Goal: Task Accomplishment & Management: Complete application form

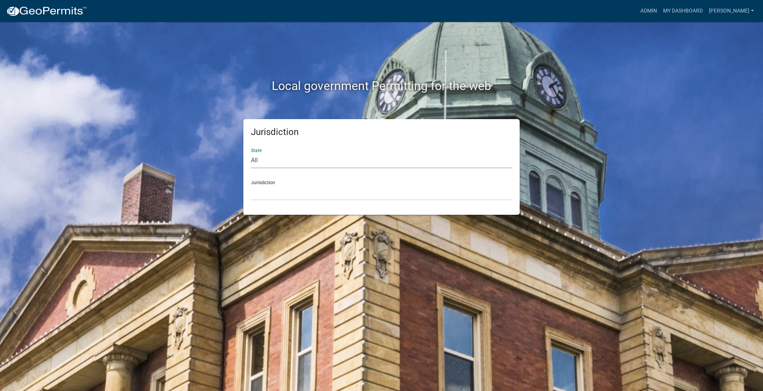
click at [282, 168] on select "All [US_STATE] [US_STATE] [US_STATE] [US_STATE] [US_STATE] [US_STATE] [US_STATE…" at bounding box center [381, 161] width 261 height 16
select select "[US_STATE]"
click at [254, 168] on select "All [US_STATE] [US_STATE] [US_STATE] [US_STATE] [US_STATE] [US_STATE] [US_STATE…" at bounding box center [381, 161] width 261 height 16
click at [310, 201] on select "[GEOGRAPHIC_DATA], [US_STATE][PERSON_NAME][GEOGRAPHIC_DATA], [US_STATE][PERSON_…" at bounding box center [381, 193] width 261 height 16
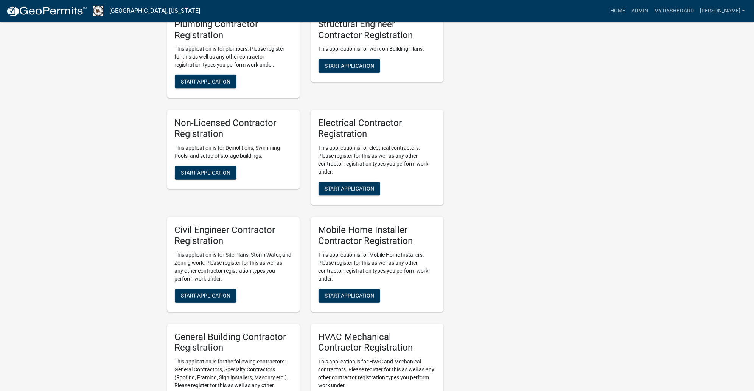
scroll to position [511, 0]
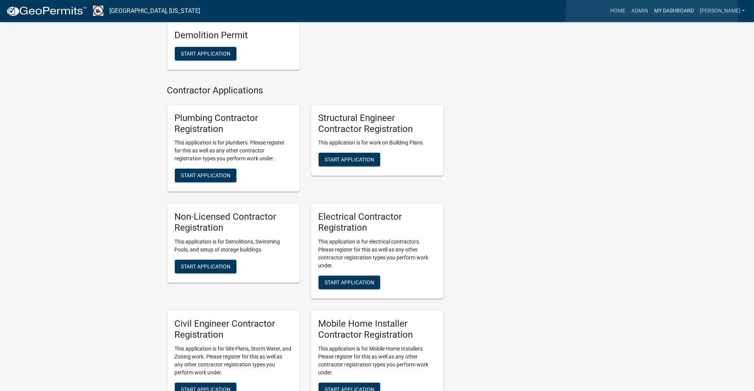
click at [652, 15] on link "My Dashboard" at bounding box center [674, 11] width 46 height 14
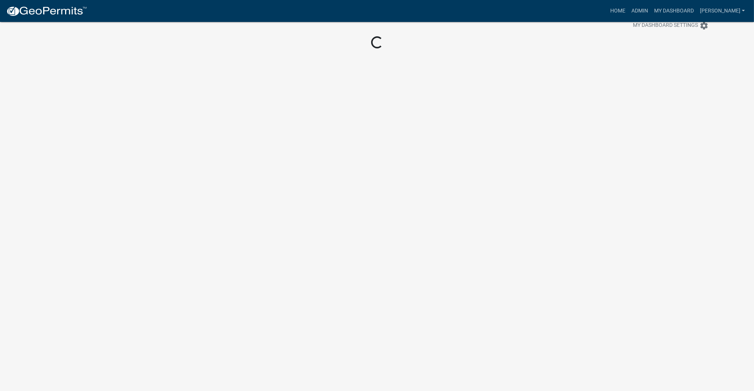
scroll to position [78, 0]
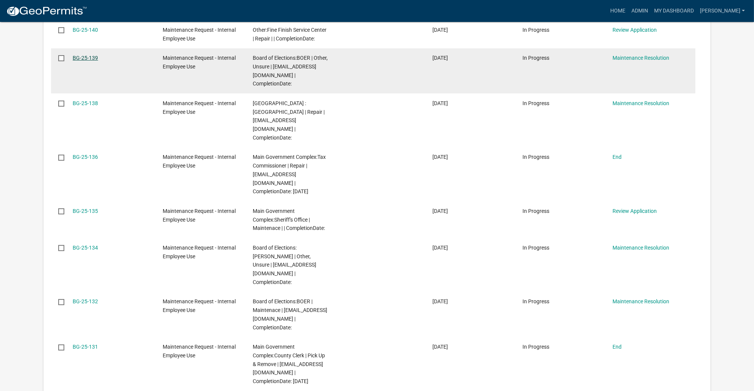
scroll to position [283, 0]
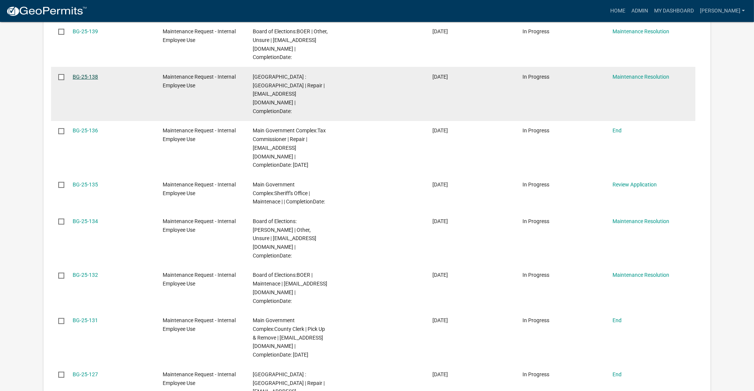
click at [98, 80] on link "BG-25-138" at bounding box center [85, 77] width 25 height 6
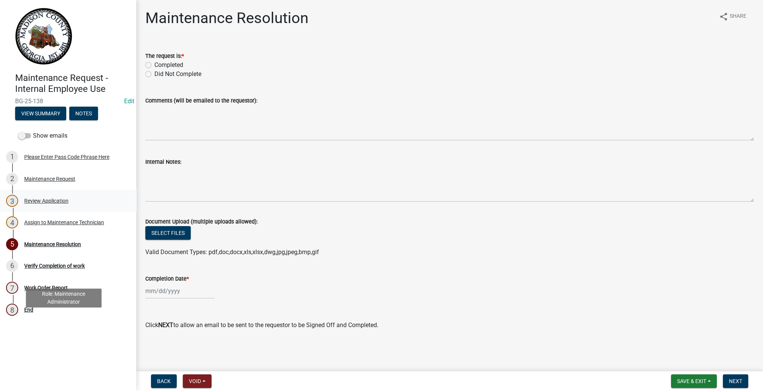
click at [52, 204] on div "Review Application" at bounding box center [46, 200] width 44 height 5
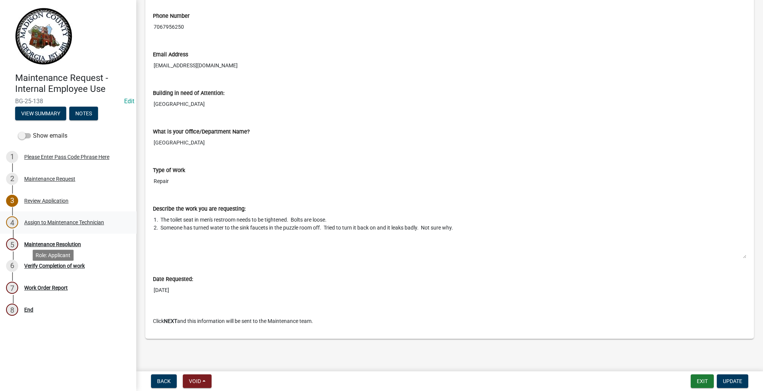
scroll to position [136, 0]
click at [68, 291] on div "Work Order Report" at bounding box center [46, 287] width 44 height 5
click at [45, 291] on div "Work Order Report" at bounding box center [46, 287] width 44 height 5
click at [71, 269] on div "Verify Completion of work" at bounding box center [54, 265] width 61 height 5
click at [50, 247] on div "Maintenance Resolution" at bounding box center [52, 244] width 57 height 5
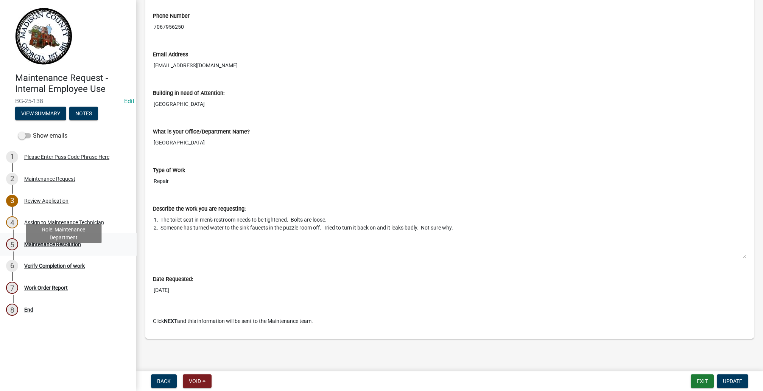
scroll to position [0, 0]
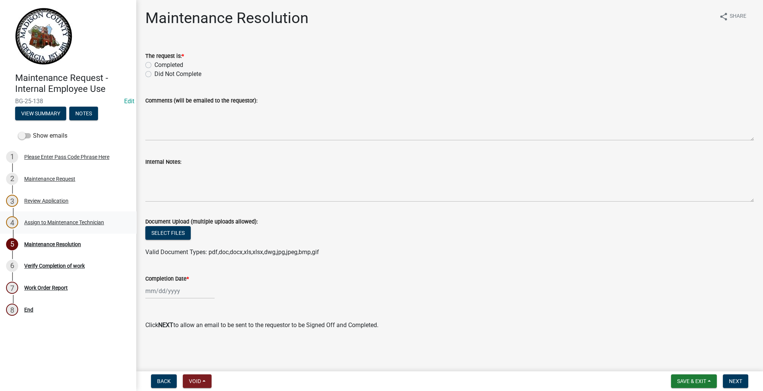
click at [55, 223] on div "Assign to Maintenance Technician" at bounding box center [64, 222] width 80 height 5
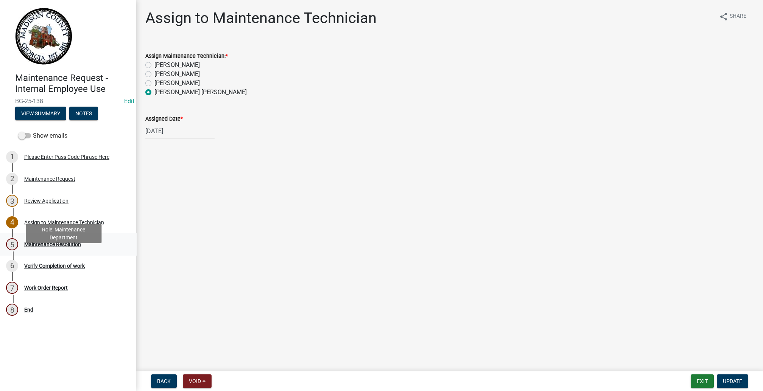
click at [53, 247] on div "Maintenance Resolution" at bounding box center [52, 244] width 57 height 5
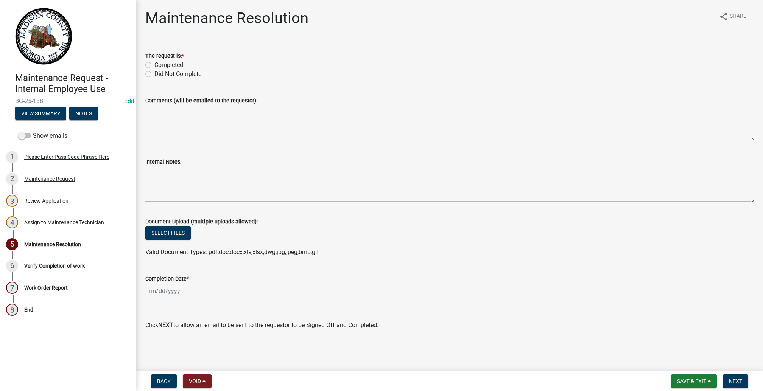
click at [154, 70] on label "Completed" at bounding box center [168, 65] width 29 height 9
click at [154, 65] on input "Completed" at bounding box center [156, 63] width 5 height 5
radio input "true"
click at [148, 141] on div "Comments (will be emailed to the requestor):" at bounding box center [450, 113] width 620 height 55
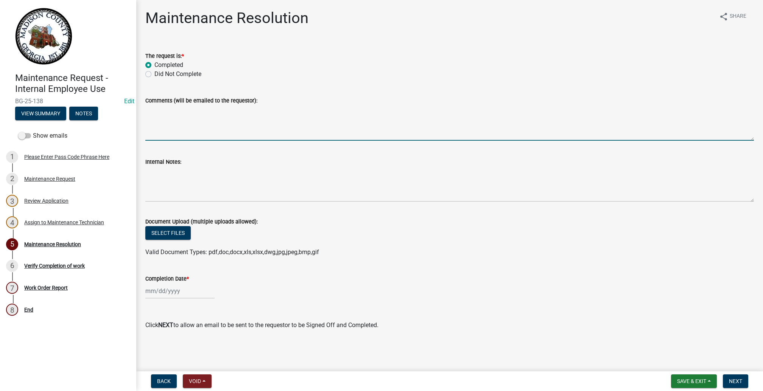
click at [155, 141] on textarea "Comments (will be emailed to the requestor):" at bounding box center [449, 123] width 609 height 36
type textarea "!"
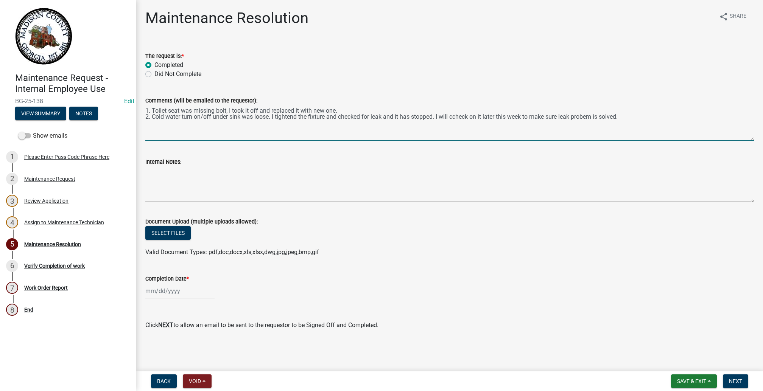
click at [319, 141] on textarea "1. Toilet seat was missing bolt, I took it off and replaced it with new one. 2.…" at bounding box center [449, 123] width 609 height 36
click at [254, 141] on textarea "1. Toilet seat was missing bolt, I took it off the old and replaced it with new…" at bounding box center [449, 123] width 609 height 36
click at [310, 141] on textarea "1. Toilet seat was missing mounting bolt, I took it off the old and replaced it…" at bounding box center [449, 123] width 609 height 36
click at [312, 141] on textarea "1. Toilet seat was missing mounting bolt, I took it off the old and replaced it…" at bounding box center [449, 123] width 609 height 36
click at [417, 141] on textarea "1. Toilet seat was missing mounting bolt/screw, I took it off the old and repla…" at bounding box center [449, 123] width 609 height 36
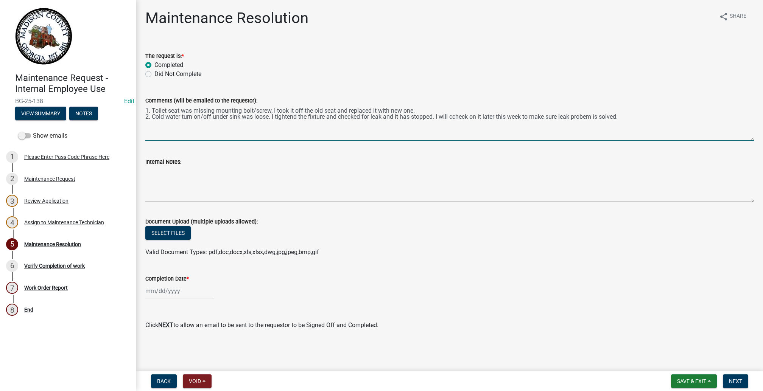
click at [619, 141] on textarea "1. Toilet seat was missing mounting bolt/screw, I took it off the old seat and …" at bounding box center [449, 123] width 609 height 36
type textarea "1. Toilet seat was missing mounting bolt/screw, I took it off the old seat and …"
click at [196, 283] on div at bounding box center [179, 291] width 69 height 16
select select "10"
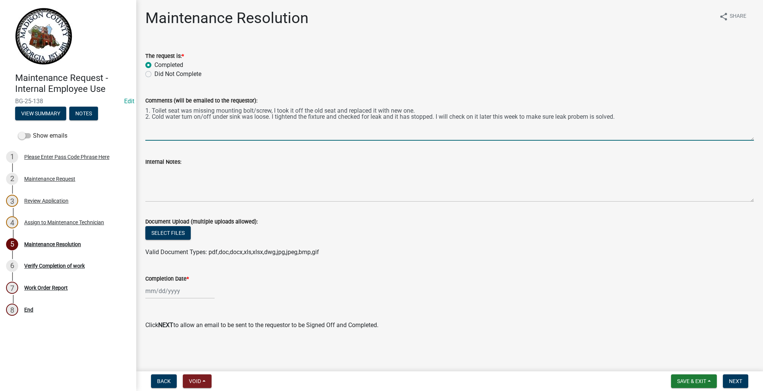
select select "2025"
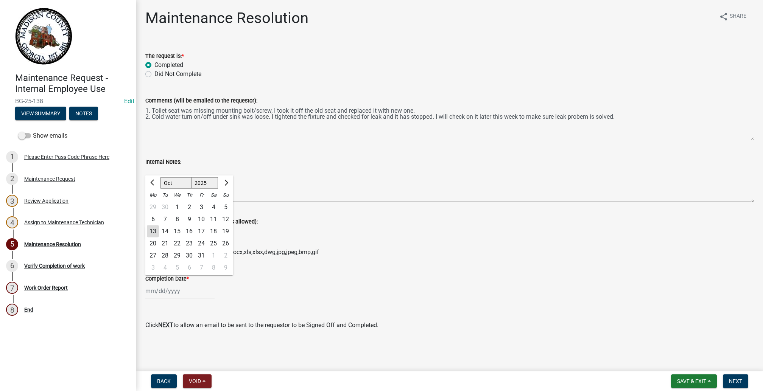
click at [159, 226] on div "13" at bounding box center [153, 232] width 12 height 12
type input "[DATE]"
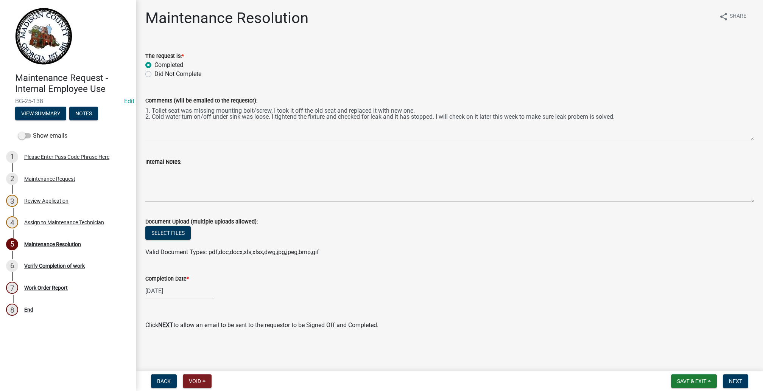
scroll to position [55, 0]
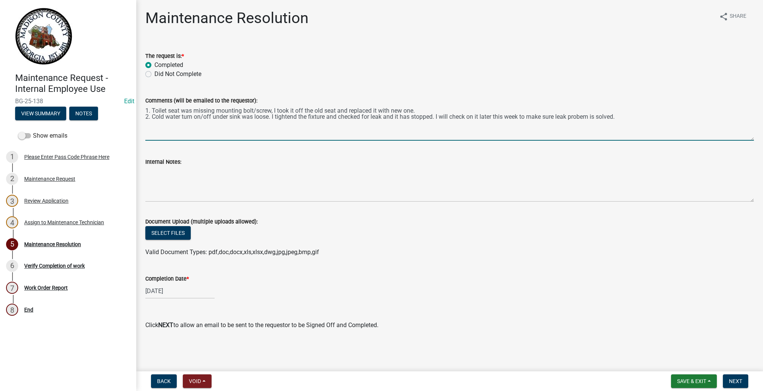
click at [652, 121] on textarea "1. Toilet seat was missing mounting bolt/screw, I took it off the old seat and …" at bounding box center [449, 123] width 609 height 36
click at [256, 132] on textarea "1. Toilet seat was missing mounting bolt/screw, I took it off the old seat and …" at bounding box center [449, 123] width 609 height 36
type textarea "1. Toilet seat was missing mounting bolt/screw, I took it off the old seat and …"
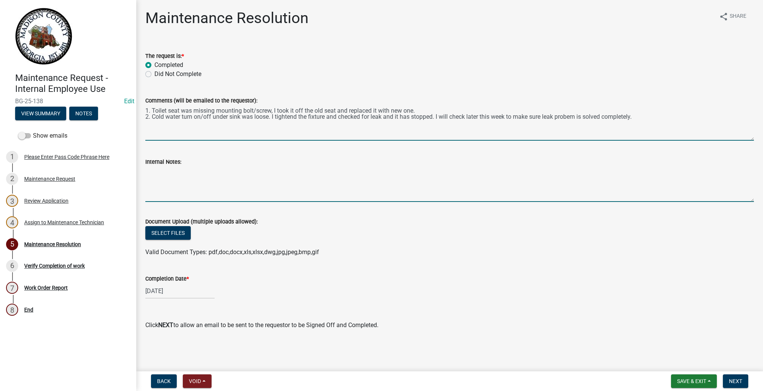
click at [170, 202] on textarea "Internal Notes:" at bounding box center [449, 185] width 609 height 36
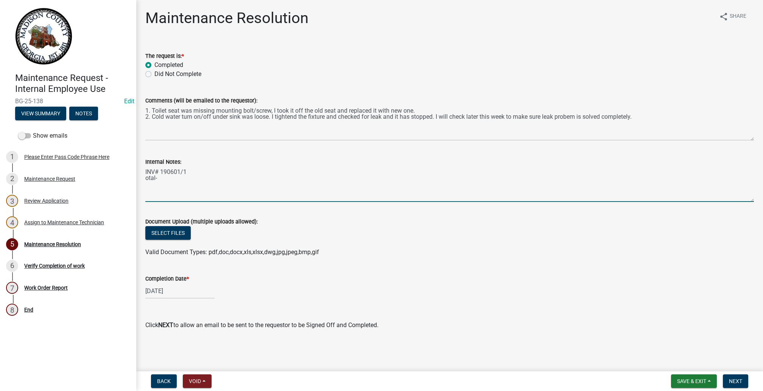
scroll to position [55, 0]
click at [150, 202] on textarea "INV# 190601/1 otal-" at bounding box center [449, 185] width 609 height 36
click at [165, 202] on textarea "INV# 190601/1 otal-" at bounding box center [449, 185] width 609 height 36
click at [179, 202] on textarea "INV# 190601/1 Total-" at bounding box center [449, 185] width 609 height 36
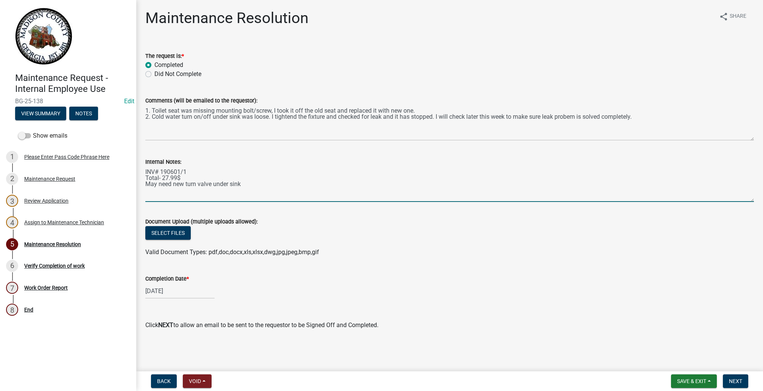
click at [209, 167] on textarea "INV# 190601/1 Total- 27.99$ May need new turn valve under sink" at bounding box center [449, 185] width 609 height 36
click at [340, 167] on textarea "INV# 190601/1 Total- 27.99$ May need new cold water turn valve under sink" at bounding box center [449, 185] width 609 height 36
type textarea "INV# 190601/1 Total- 27.99$ May need new cold water turn valve under sink in th…"
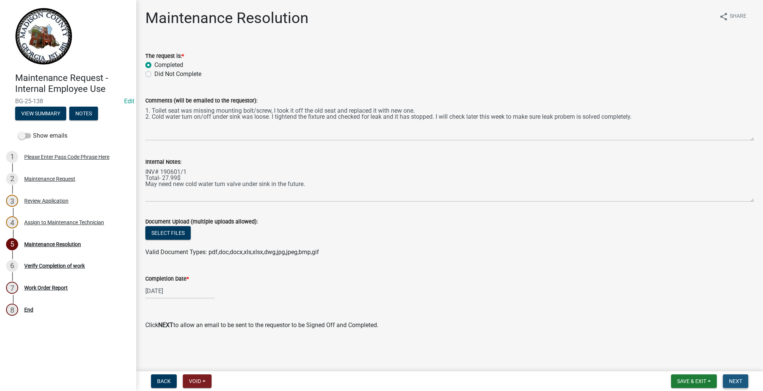
click at [729, 378] on span "Next" at bounding box center [735, 381] width 13 height 6
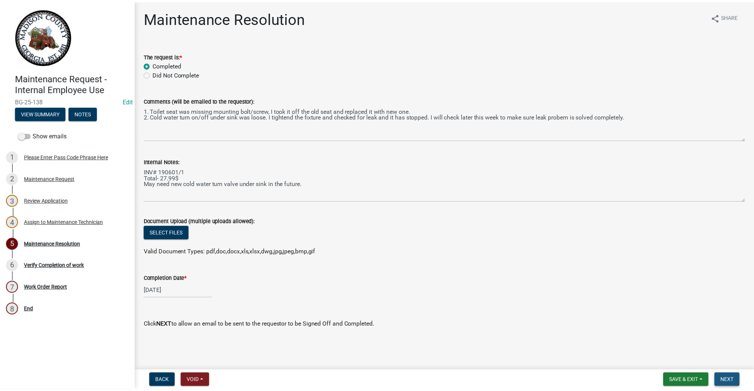
scroll to position [0, 0]
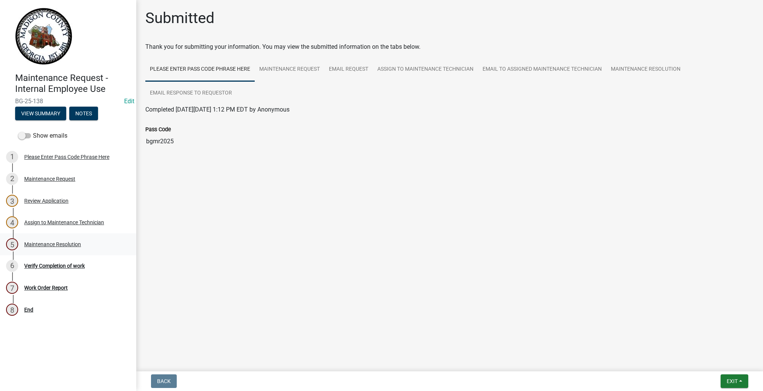
click at [55, 247] on div "Maintenance Resolution" at bounding box center [52, 244] width 57 height 5
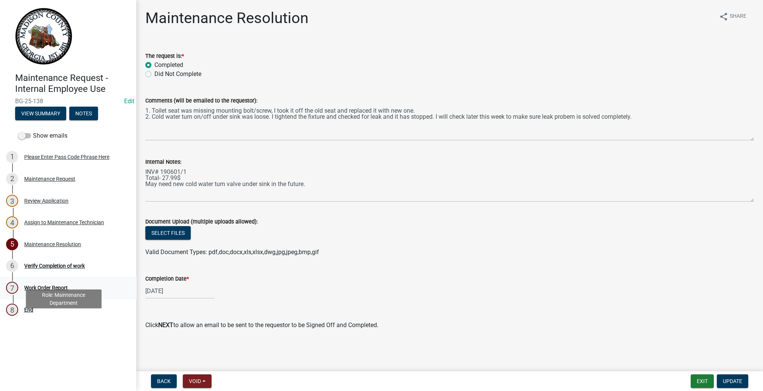
click at [68, 291] on div "Work Order Report" at bounding box center [46, 287] width 44 height 5
click at [18, 272] on div "6" at bounding box center [12, 266] width 12 height 12
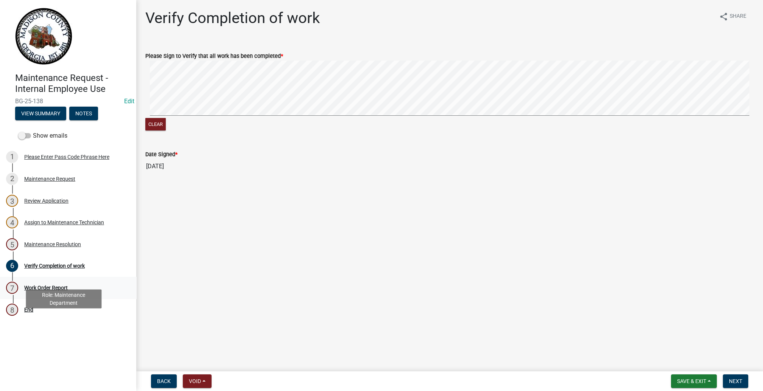
click at [18, 294] on div "7" at bounding box center [12, 288] width 12 height 12
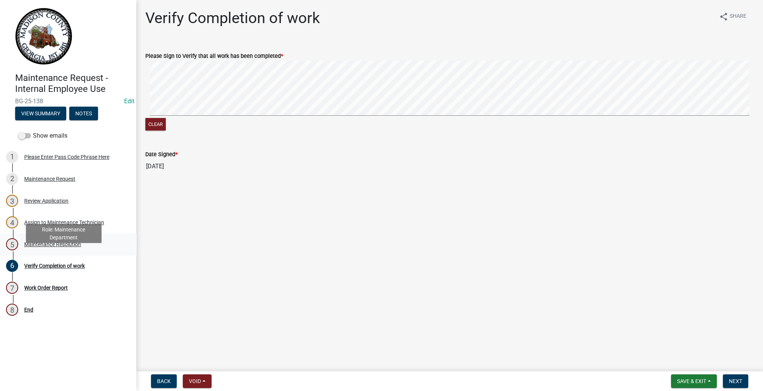
click at [18, 251] on div "5" at bounding box center [12, 244] width 12 height 12
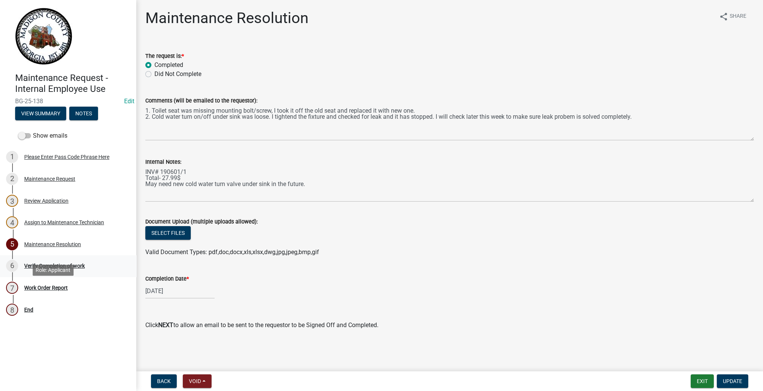
click at [18, 272] on div "6" at bounding box center [12, 266] width 12 height 12
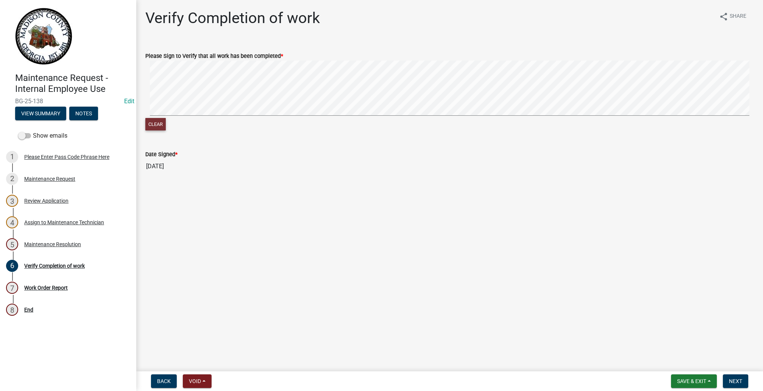
click at [159, 131] on button "Clear" at bounding box center [155, 124] width 20 height 12
click at [729, 378] on span "Next" at bounding box center [735, 381] width 13 height 6
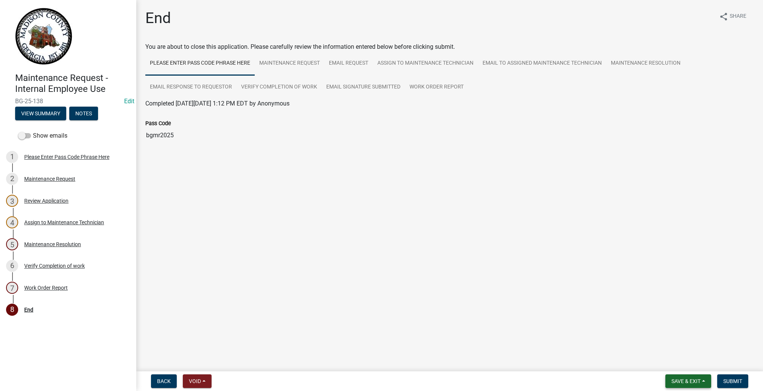
click at [671, 378] on span "Save & Exit" at bounding box center [685, 381] width 29 height 6
click at [651, 347] on button "Save & Exit" at bounding box center [681, 355] width 61 height 18
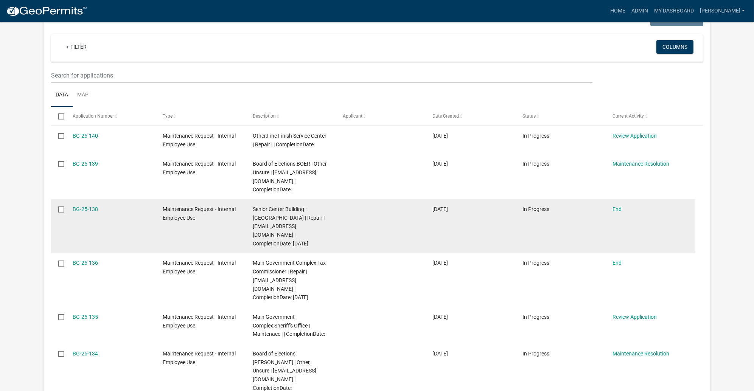
scroll to position [283, 0]
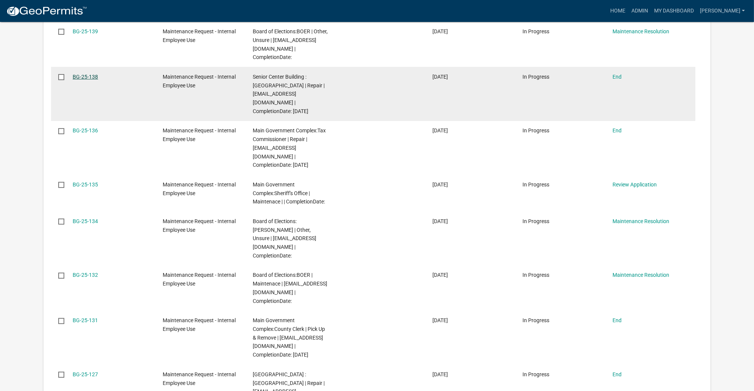
click at [98, 80] on link "BG-25-138" at bounding box center [85, 77] width 25 height 6
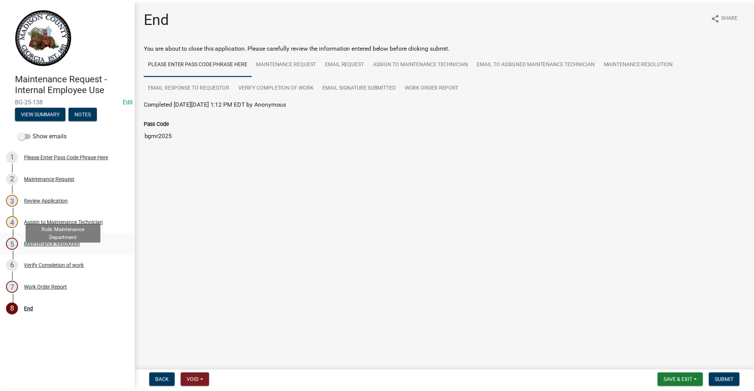
scroll to position [136, 0]
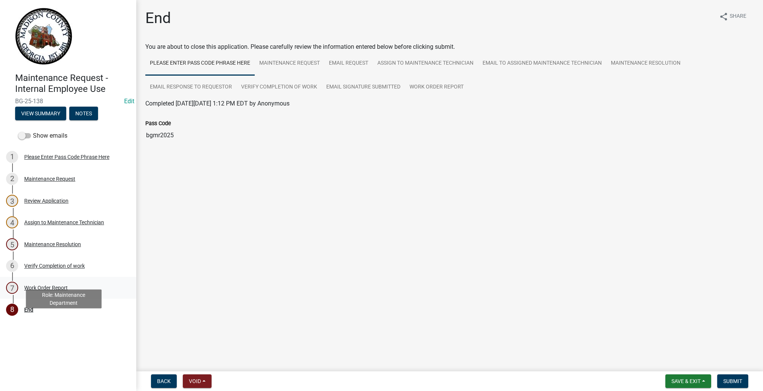
click at [18, 294] on div "7" at bounding box center [12, 288] width 12 height 12
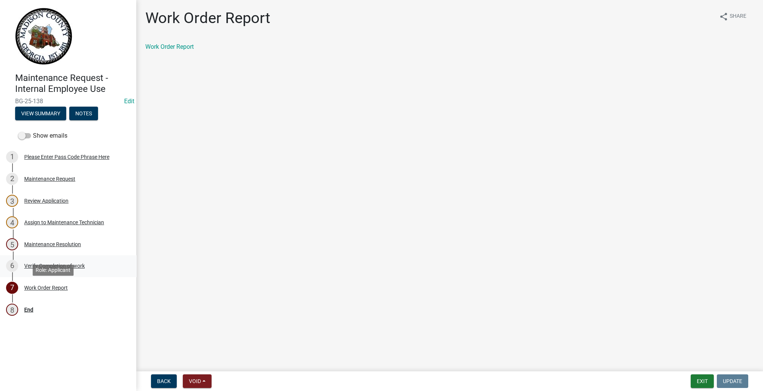
click at [18, 272] on div "6" at bounding box center [12, 266] width 12 height 12
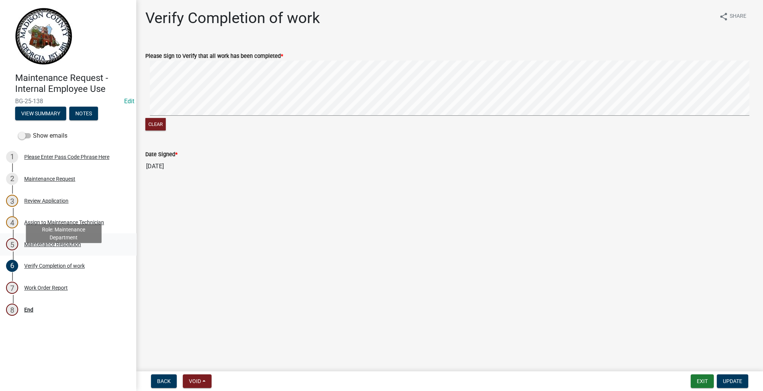
click at [18, 251] on div "5" at bounding box center [12, 244] width 12 height 12
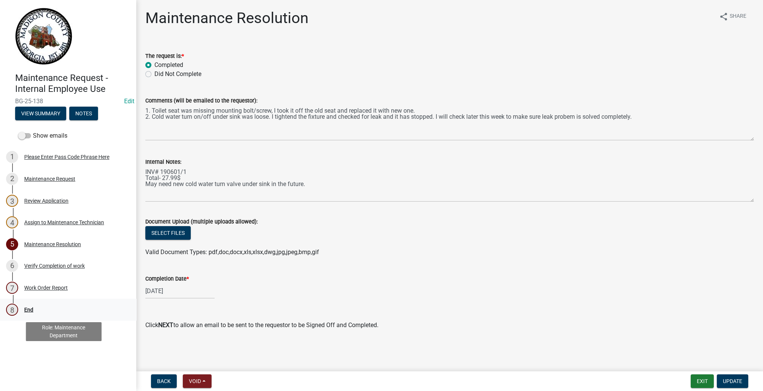
click at [18, 316] on div "8" at bounding box center [12, 310] width 12 height 12
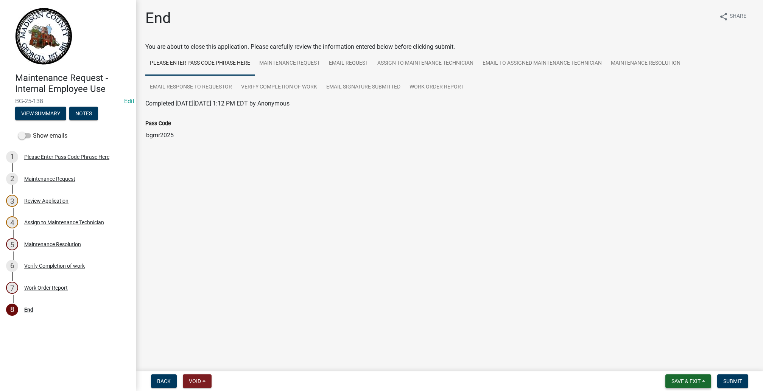
click at [665, 375] on button "Save & Exit" at bounding box center [688, 382] width 46 height 14
click at [651, 346] on button "Save & Exit" at bounding box center [681, 355] width 61 height 18
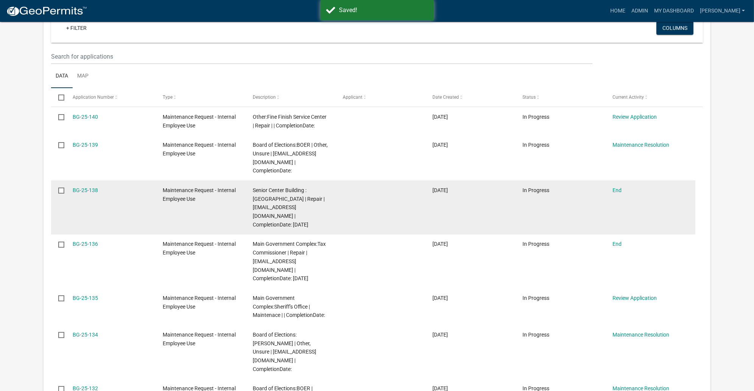
scroll to position [283, 0]
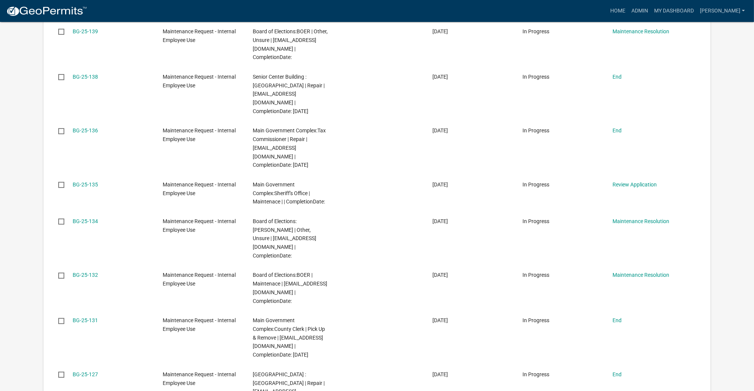
click at [98, 6] on link "BG-25-140" at bounding box center [85, 3] width 25 height 6
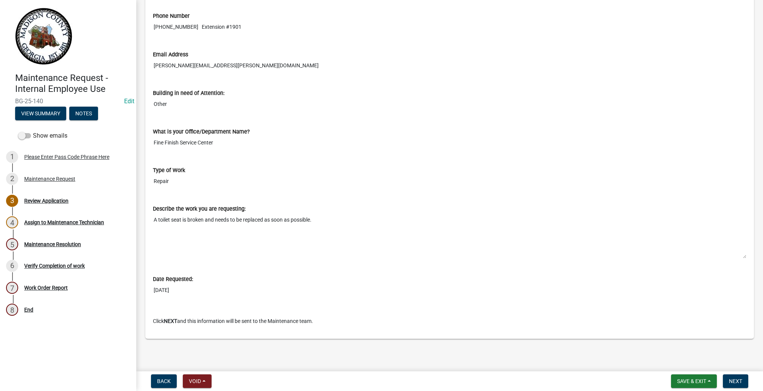
scroll to position [415, 0]
